Goal: Task Accomplishment & Management: Manage account settings

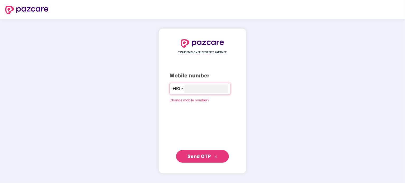
type input "**********"
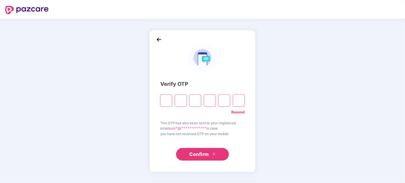
type input "*"
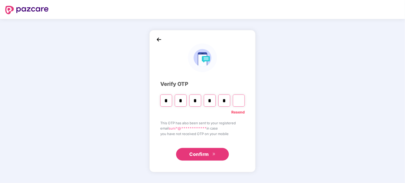
type input "*"
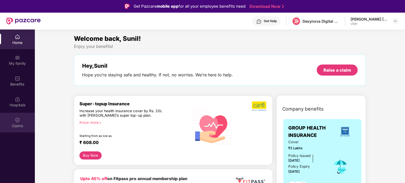
click at [17, 118] on img at bounding box center [17, 120] width 5 height 5
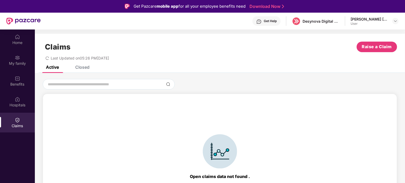
scroll to position [12, 0]
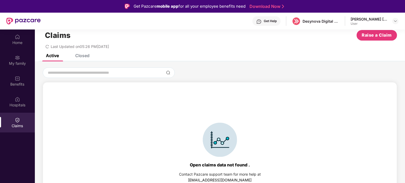
click at [88, 55] on div "Closed" at bounding box center [82, 55] width 14 height 5
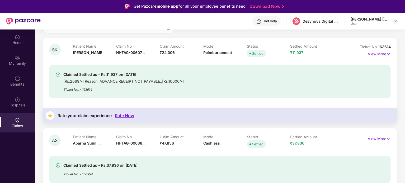
scroll to position [64, 0]
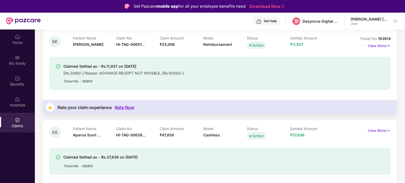
click at [154, 74] on div "[Rs.2069/-] Reason :ADVANCE RECEIPT NOT PAYABLE.,[Rs.10000/-]" at bounding box center [123, 73] width 120 height 6
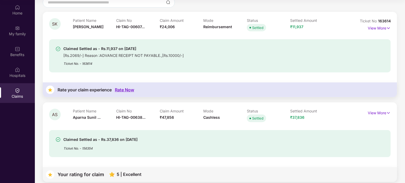
scroll to position [36, 0]
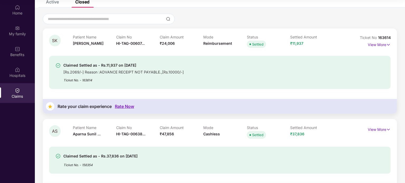
click at [81, 78] on div "Ticket No. - 163614" at bounding box center [123, 79] width 120 height 8
click at [370, 45] on p "View More" at bounding box center [378, 44] width 23 height 7
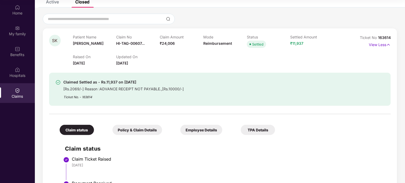
scroll to position [89, 0]
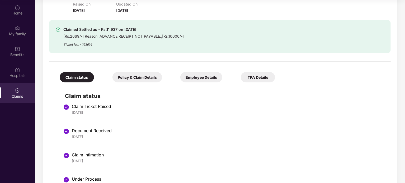
click at [260, 80] on div "TPA Details" at bounding box center [258, 77] width 34 height 10
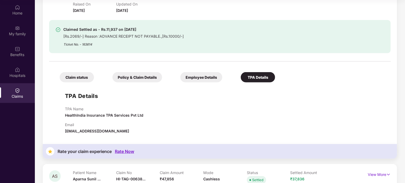
click at [208, 74] on div "Employee Details" at bounding box center [201, 77] width 42 height 10
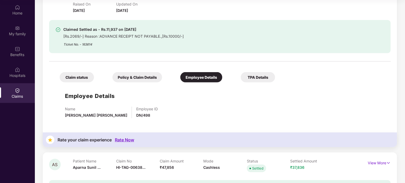
click at [154, 78] on div "Policy & Claim Details" at bounding box center [137, 77] width 50 height 10
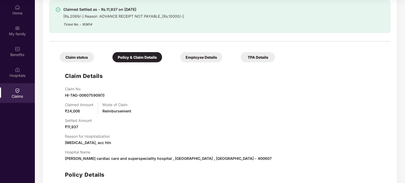
scroll to position [115, 0]
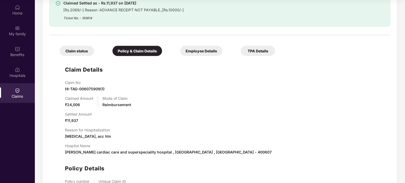
click at [87, 54] on div "Claim status" at bounding box center [77, 51] width 34 height 10
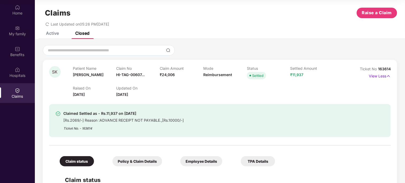
scroll to position [0, 0]
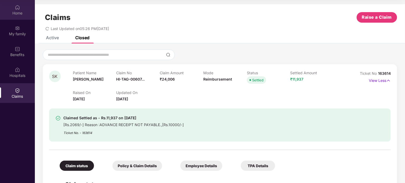
click at [20, 13] on div "Home" at bounding box center [17, 13] width 35 height 5
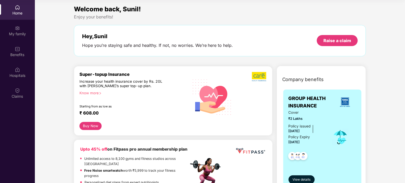
click at [83, 93] on div "Know more" at bounding box center [132, 93] width 106 height 4
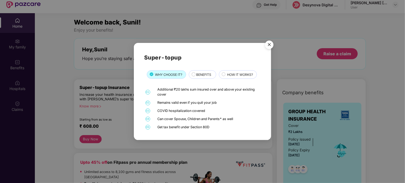
scroll to position [30, 0]
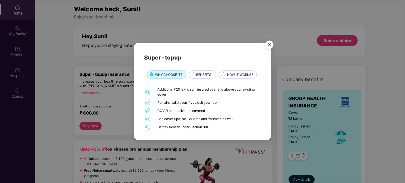
click at [205, 75] on span "BENEFITS" at bounding box center [203, 74] width 15 height 5
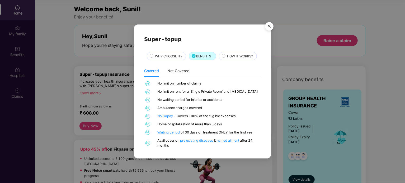
click at [235, 55] on span "HOW IT WORKS?" at bounding box center [240, 56] width 26 height 5
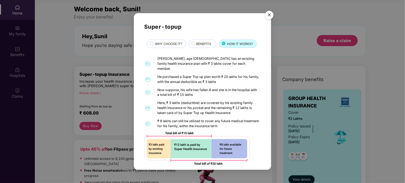
scroll to position [1, 0]
click at [269, 14] on img "Close" at bounding box center [269, 15] width 15 height 15
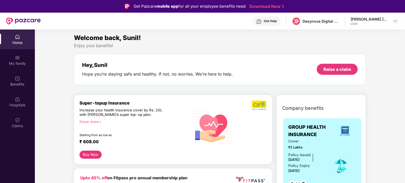
scroll to position [0, 0]
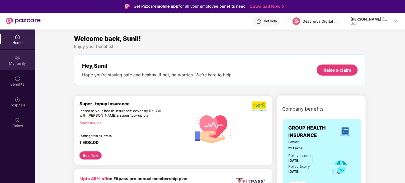
click at [8, 61] on div "My family" at bounding box center [17, 63] width 35 height 5
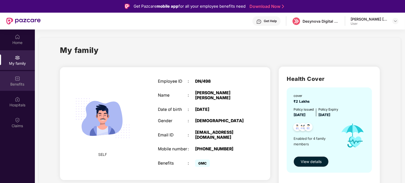
click at [16, 78] on img at bounding box center [17, 78] width 5 height 5
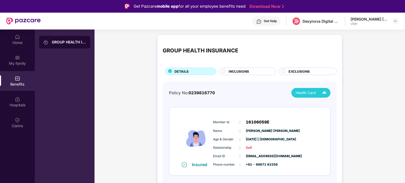
click at [323, 92] on img at bounding box center [323, 92] width 9 height 9
click at [251, 97] on div "Policy No: 0239816770 Health Card" at bounding box center [249, 93] width 161 height 10
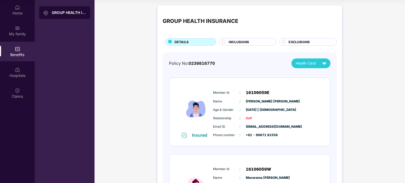
scroll to position [3, 0]
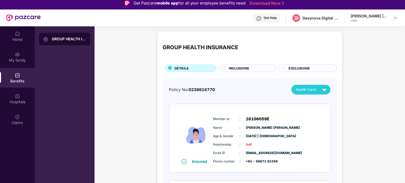
click at [246, 67] on span "INCLUSIONS" at bounding box center [238, 68] width 20 height 5
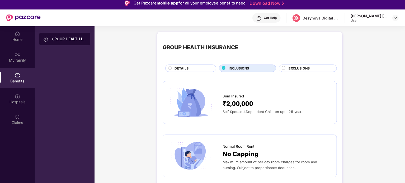
click at [305, 70] on span "EXCLUSIONS" at bounding box center [298, 68] width 21 height 5
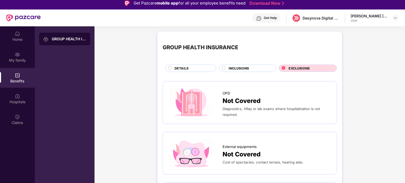
click at [244, 68] on span "INCLUSIONS" at bounding box center [238, 68] width 20 height 5
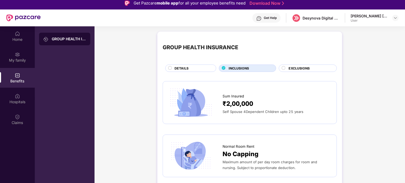
click at [196, 64] on div "GROUP HEALTH INSURANCE DETAILS INCLUSIONS EXCLUSIONS" at bounding box center [249, 54] width 174 height 35
click at [243, 66] on span "INCLUSIONS" at bounding box center [238, 68] width 20 height 5
click at [301, 68] on span "EXCLUSIONS" at bounding box center [298, 68] width 21 height 5
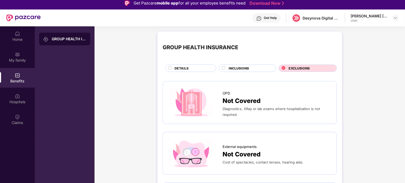
click at [240, 68] on span "INCLUSIONS" at bounding box center [238, 68] width 20 height 5
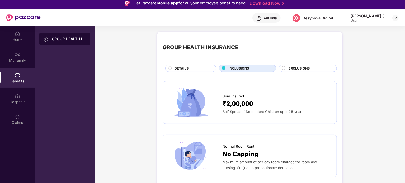
click at [180, 67] on span "DETAILS" at bounding box center [181, 68] width 14 height 5
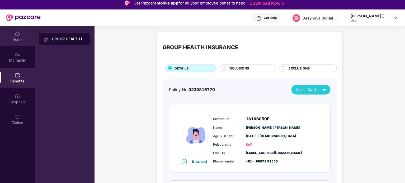
click at [17, 38] on div "Home" at bounding box center [17, 39] width 35 height 5
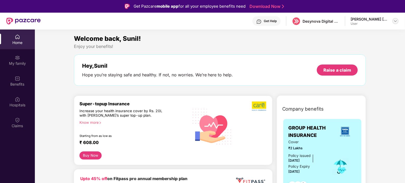
click at [393, 21] on img at bounding box center [395, 21] width 4 height 4
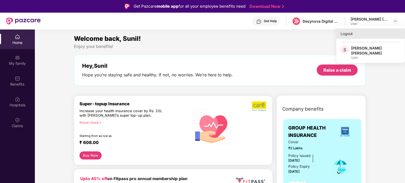
click at [345, 34] on div "Logout" at bounding box center [370, 33] width 69 height 10
